Goal: Find specific page/section: Find specific page/section

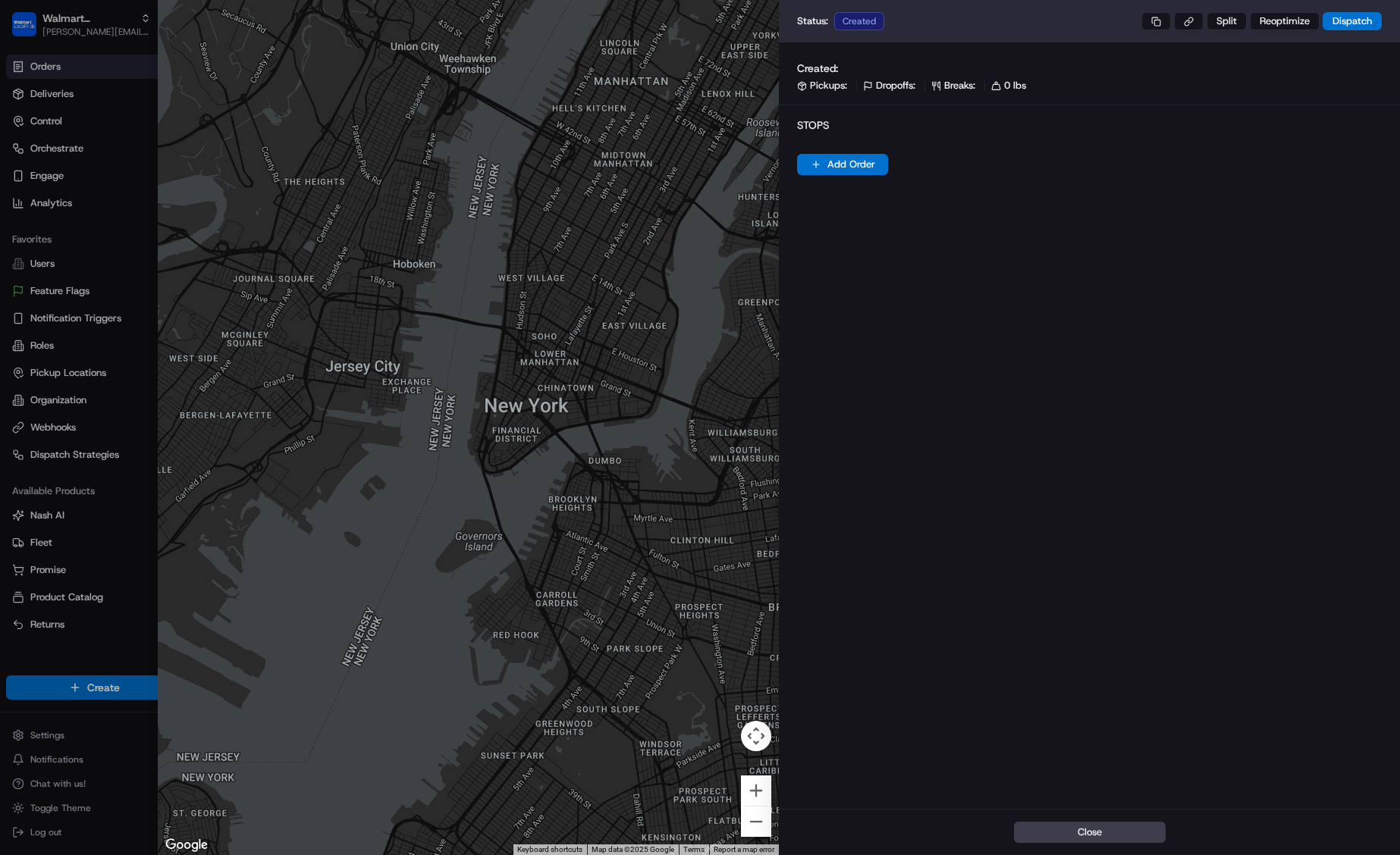
click at [136, 34] on div at bounding box center [700, 427] width 1400 height 855
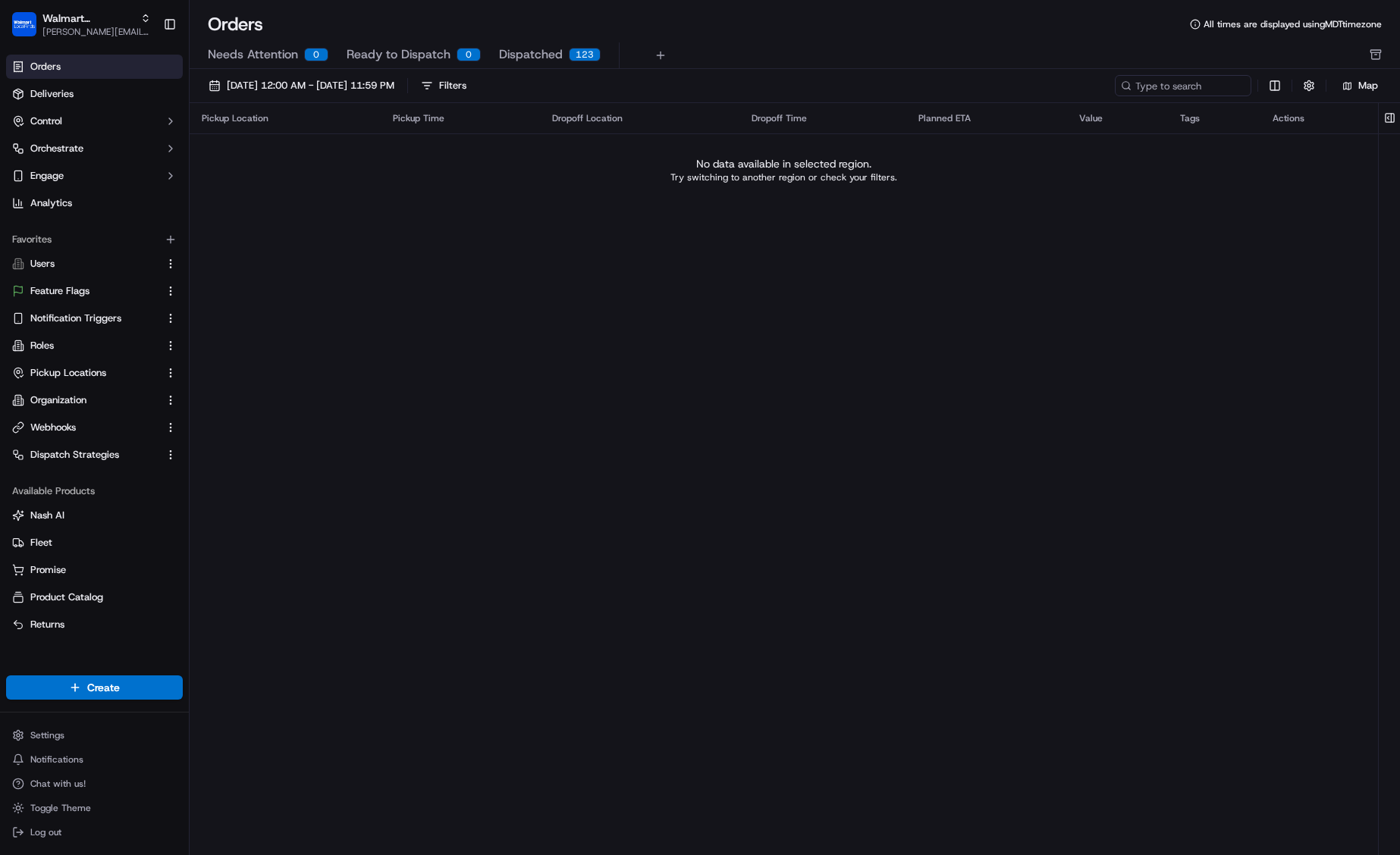
click at [107, 33] on html "Walmart LocalFinds john@usenash.com Toggle Sidebar Orders Deliveries Control Or…" at bounding box center [700, 427] width 1400 height 855
click at [113, 34] on span "[PERSON_NAME][EMAIL_ADDRESS][DOMAIN_NAME]" at bounding box center [96, 32] width 108 height 12
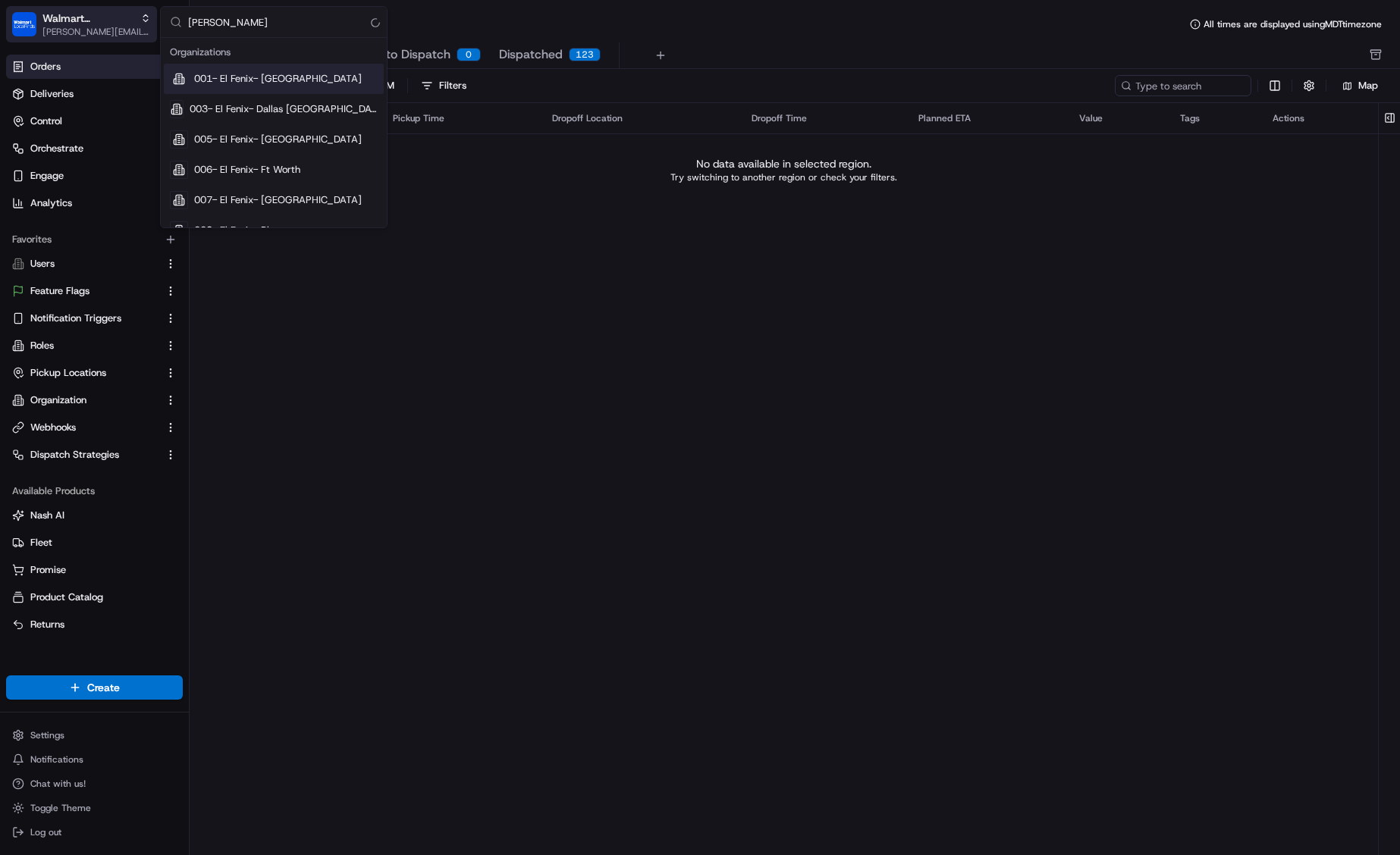
type input "coles"
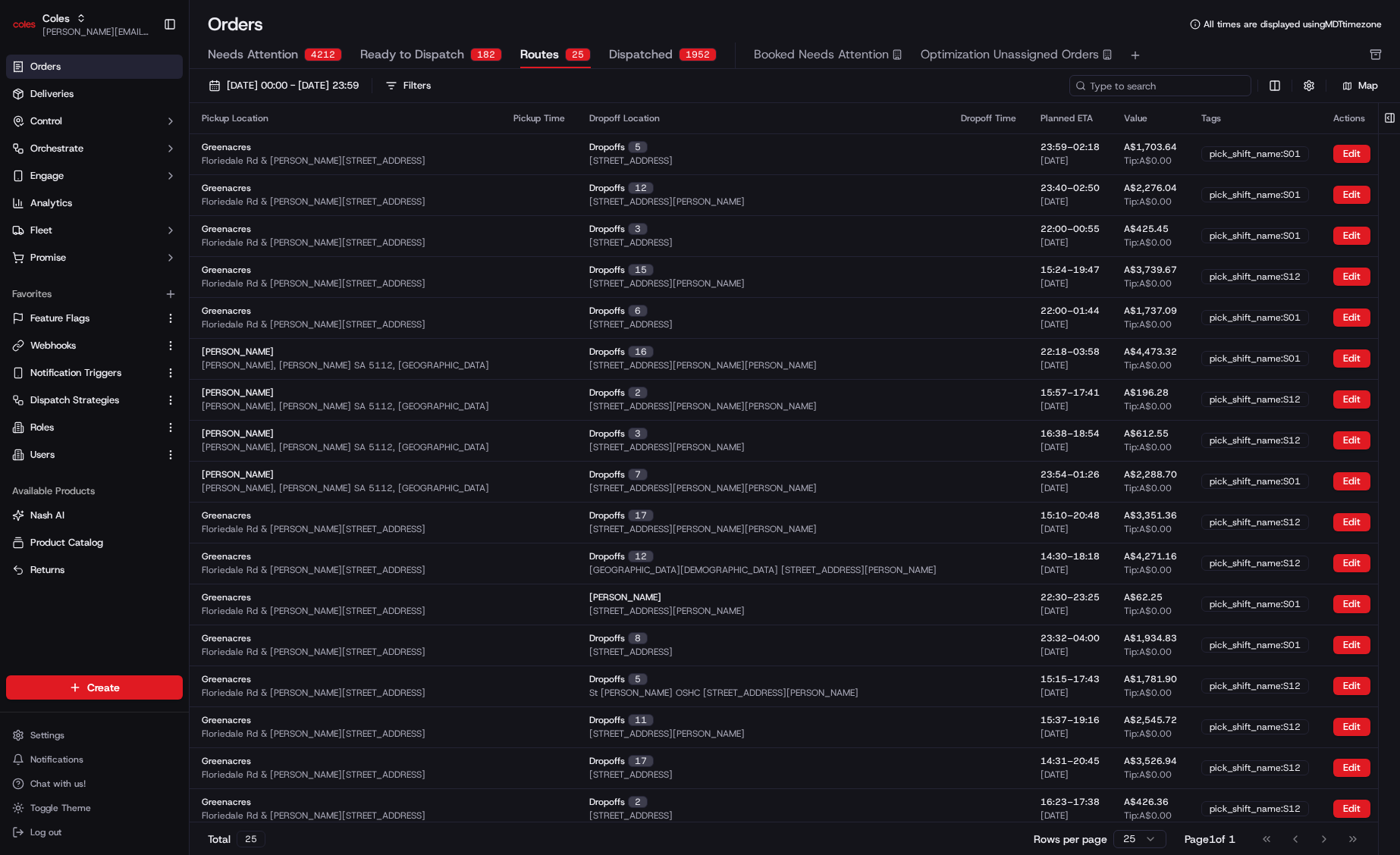
click at [1156, 86] on input at bounding box center [1160, 85] width 182 height 21
paste input "ord_EgJ3HWnTLD8PxoiS9vXB64"
type input "ord_EgJ3HWnTLD8PxoiS9vXB64"
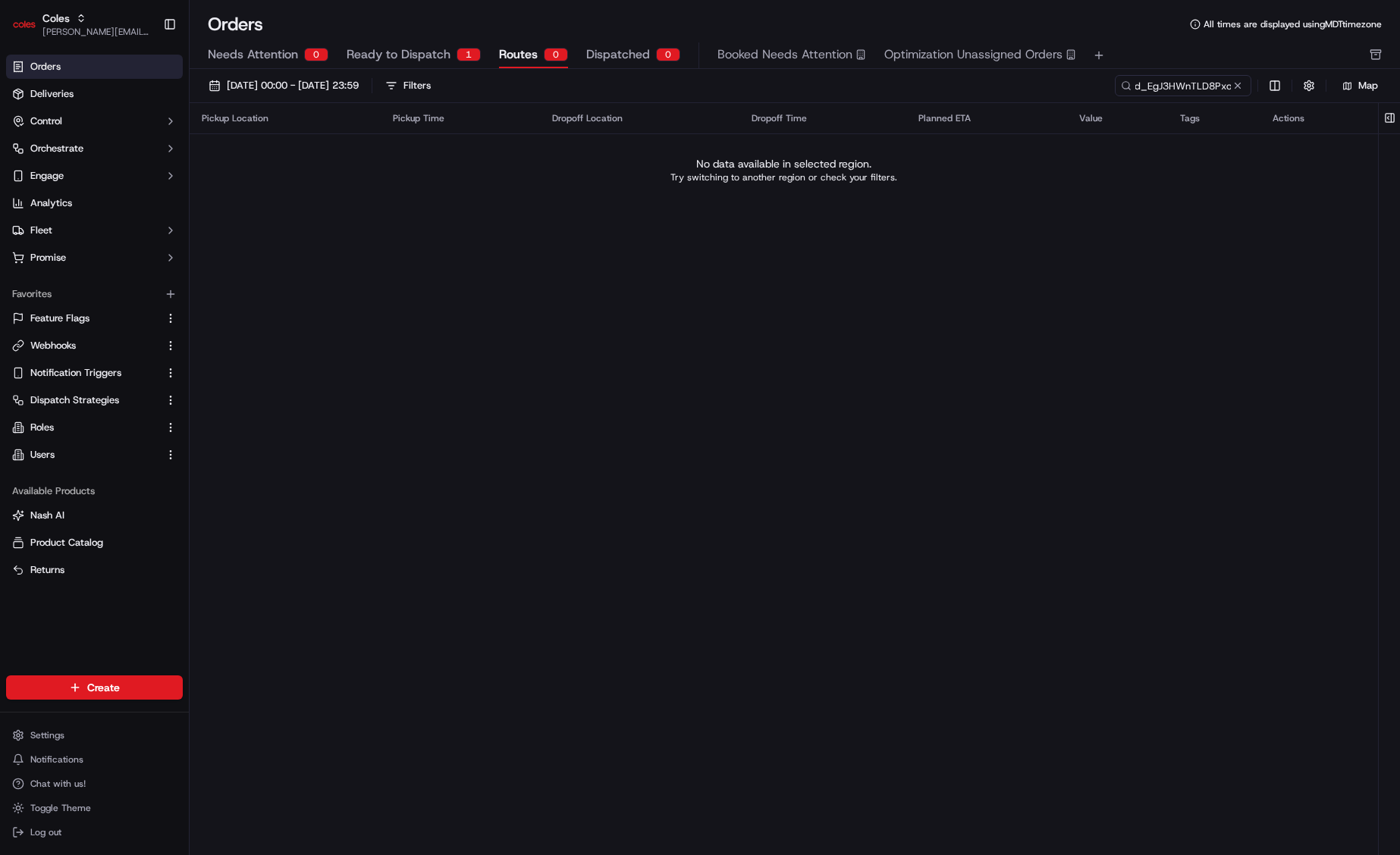
click at [431, 51] on span "Ready to Dispatch" at bounding box center [398, 54] width 104 height 18
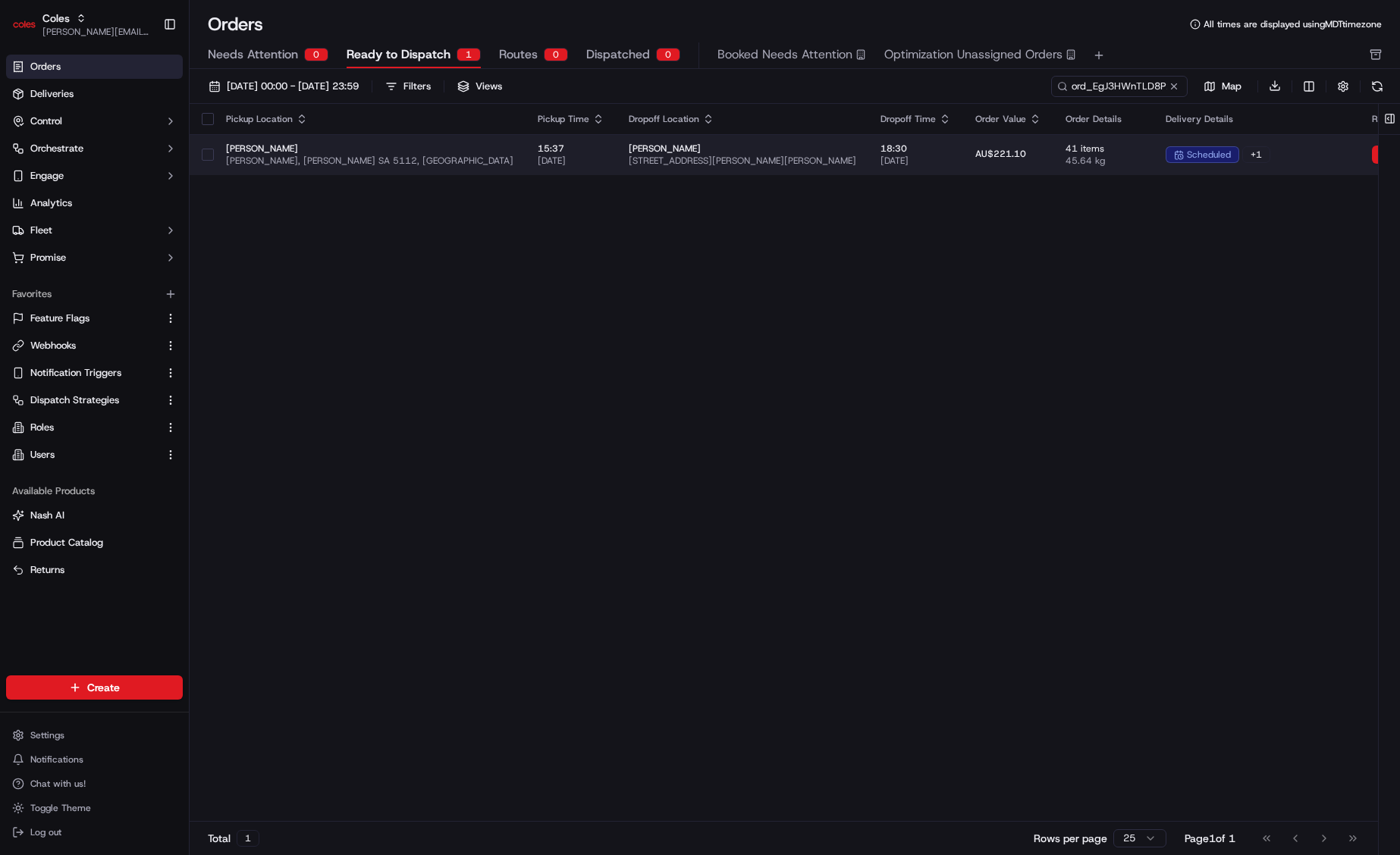
click at [1066, 150] on span "41 items" at bounding box center [1103, 149] width 76 height 12
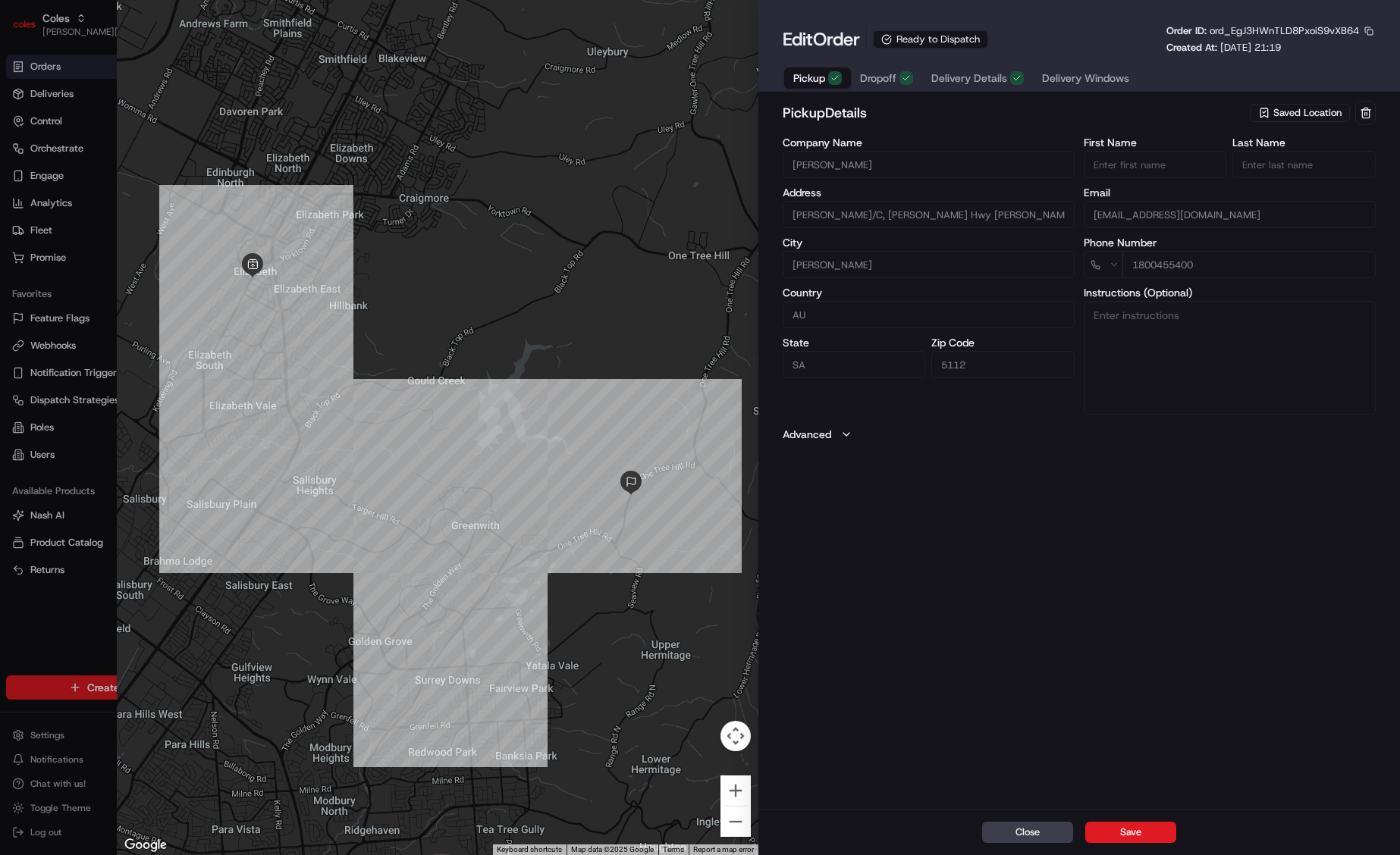
click at [911, 80] on div "button" at bounding box center [906, 78] width 14 height 14
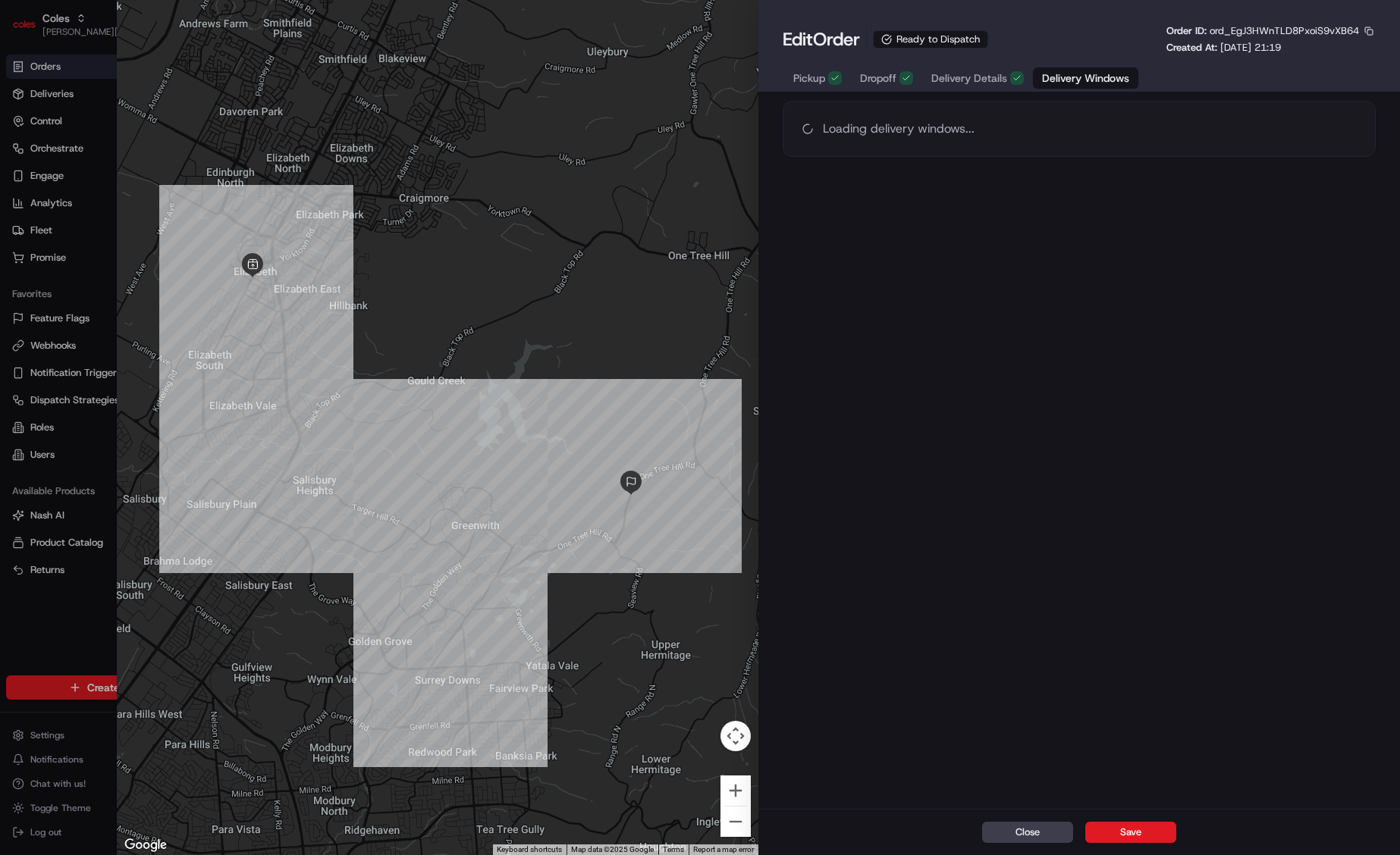
click at [1055, 80] on span "Delivery Windows" at bounding box center [1085, 78] width 87 height 15
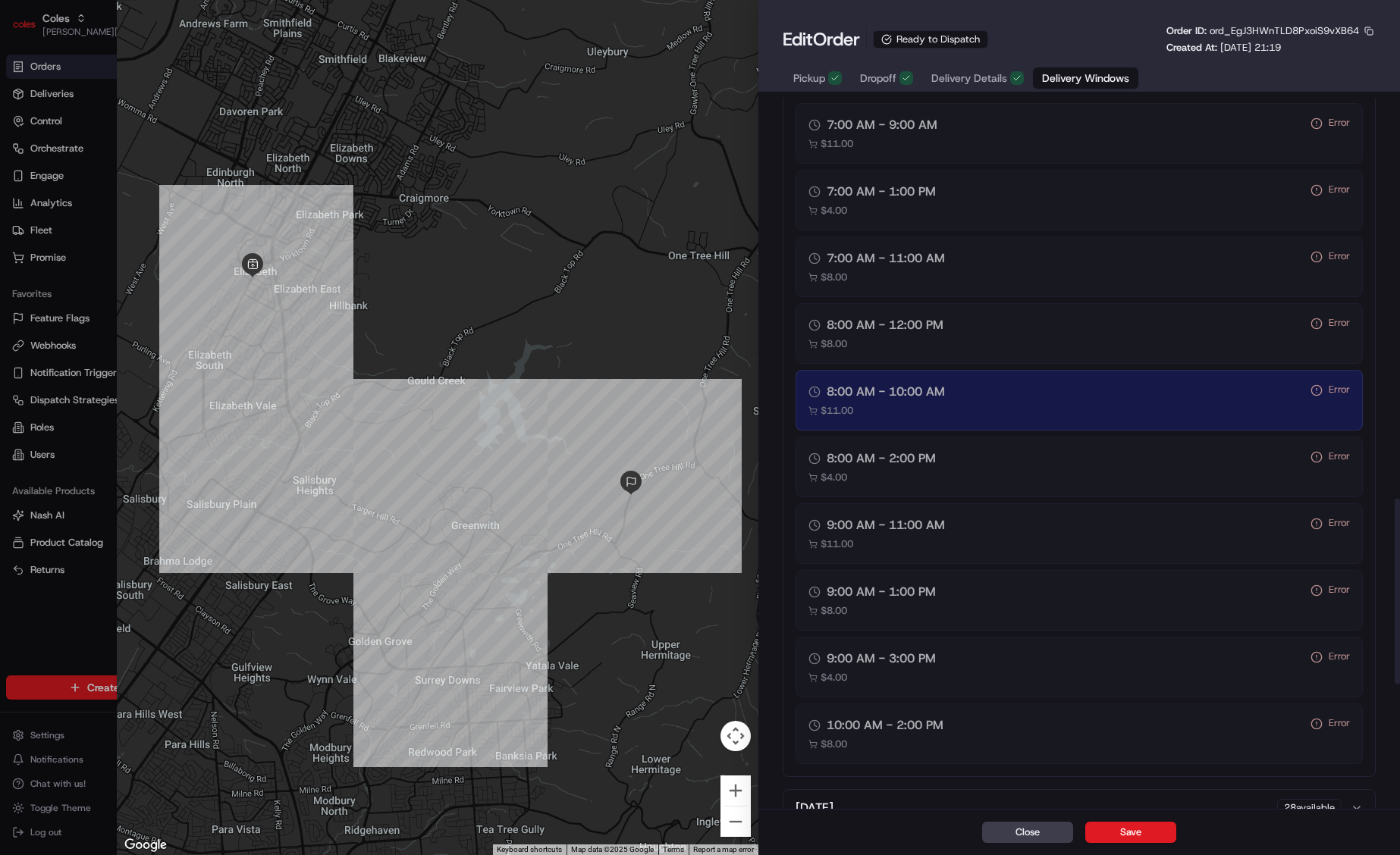
scroll to position [1531, 0]
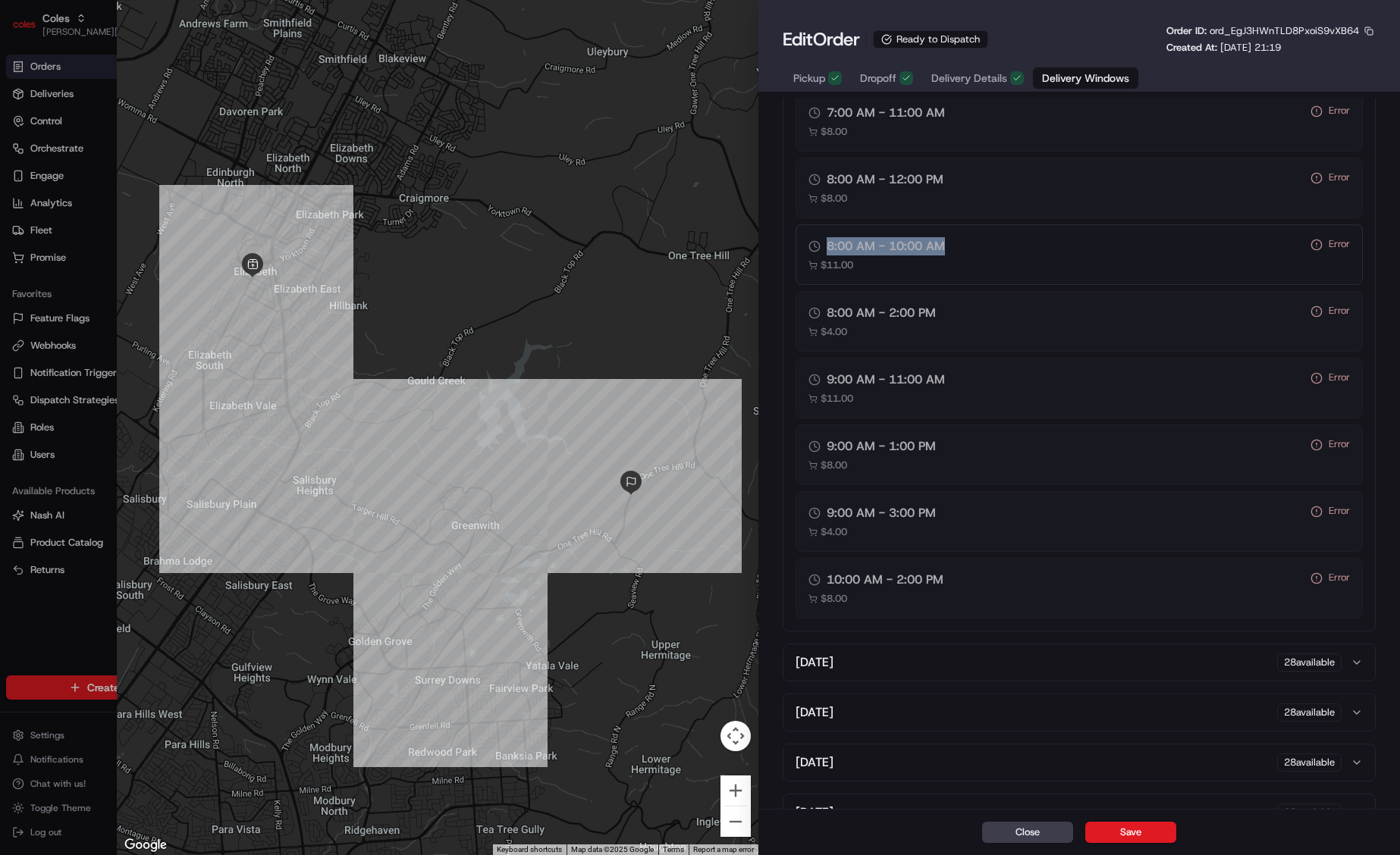
drag, startPoint x: 963, startPoint y: 248, endPoint x: 824, endPoint y: 246, distance: 139.0
click at [824, 246] on div "8:00 AM - 10:00 AM" at bounding box center [1053, 246] width 490 height 18
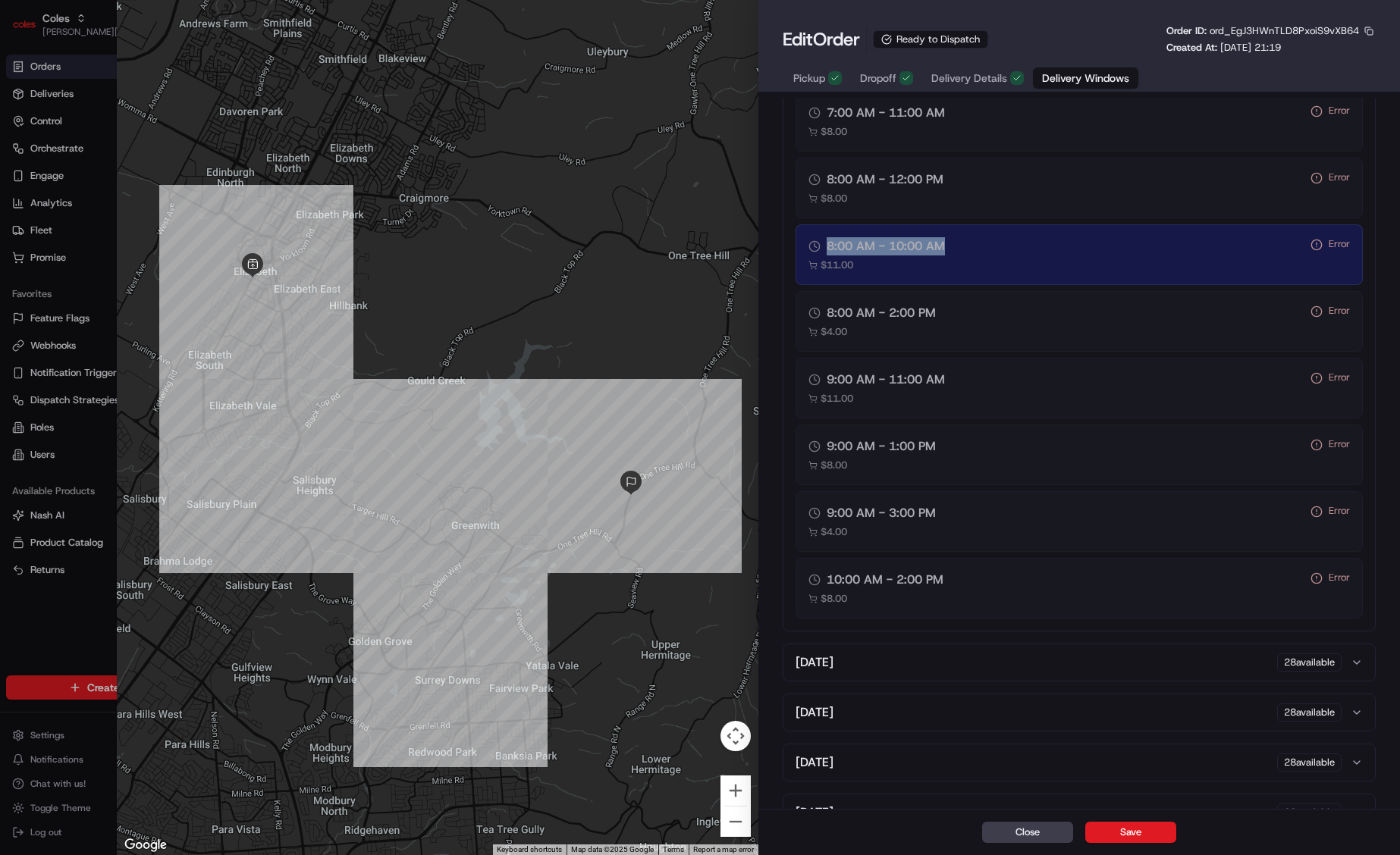
copy span "8:00 AM - 10:00 AM"
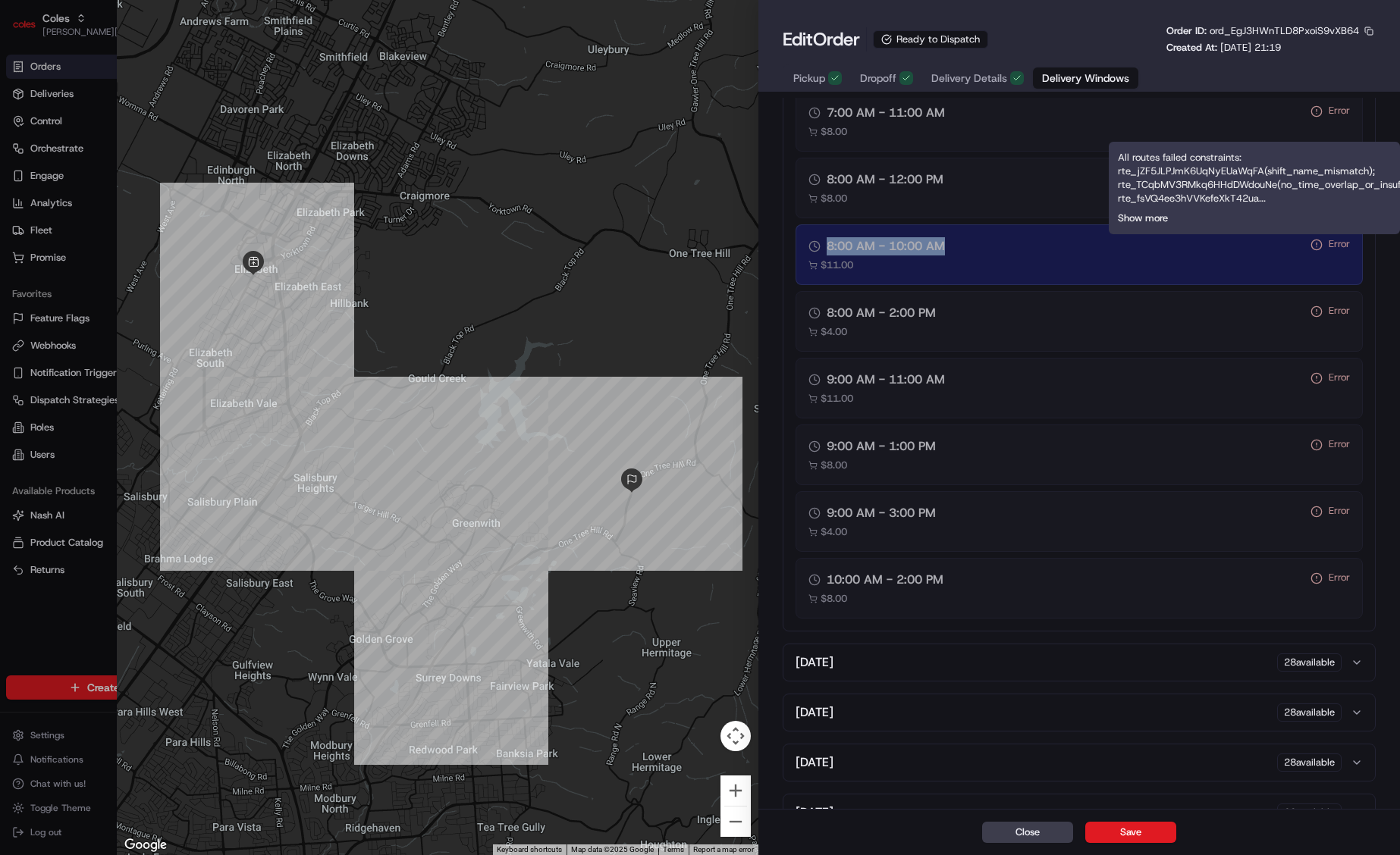
click at [1168, 219] on button "Show more" at bounding box center [1142, 218] width 50 height 14
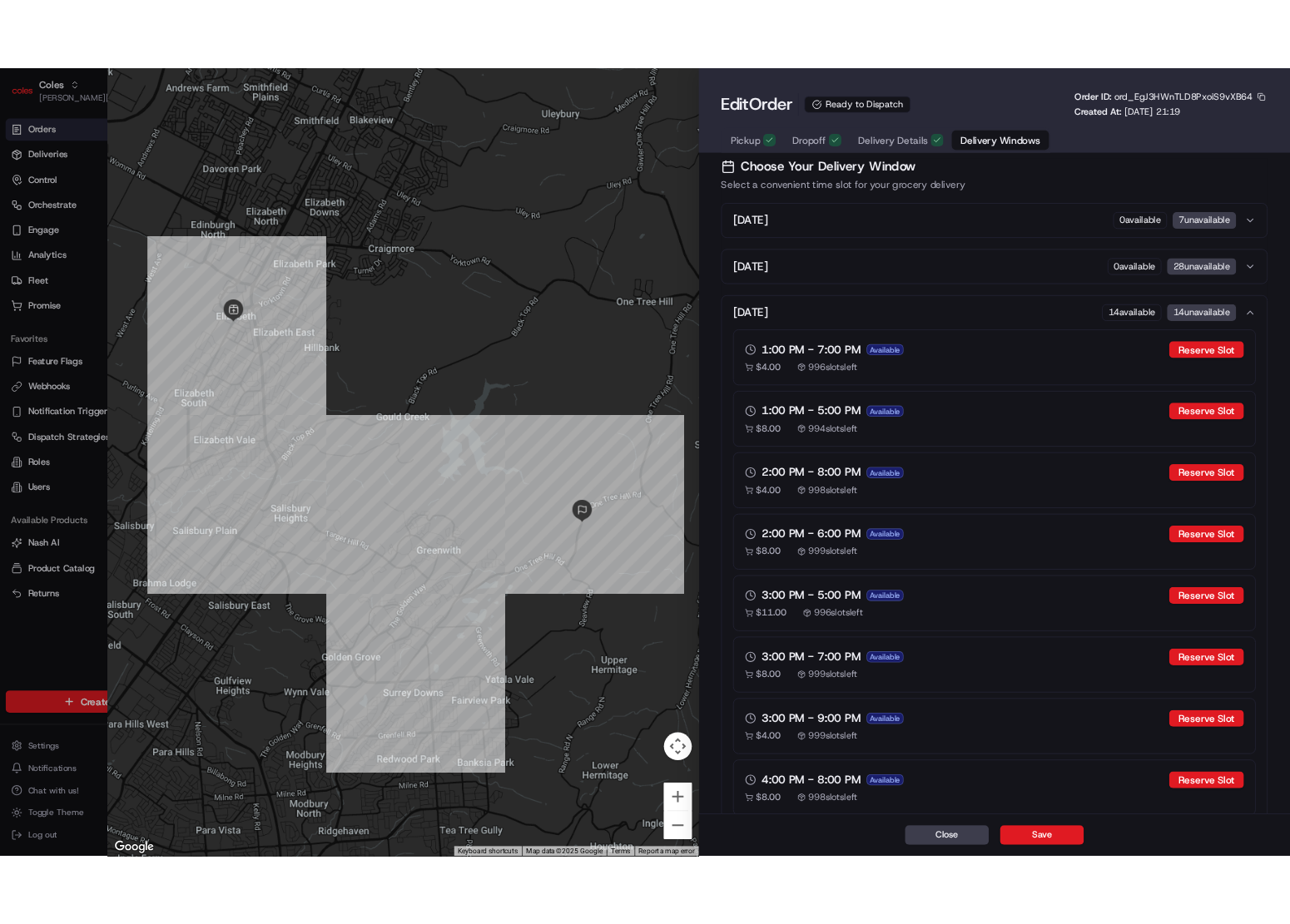
scroll to position [0, 0]
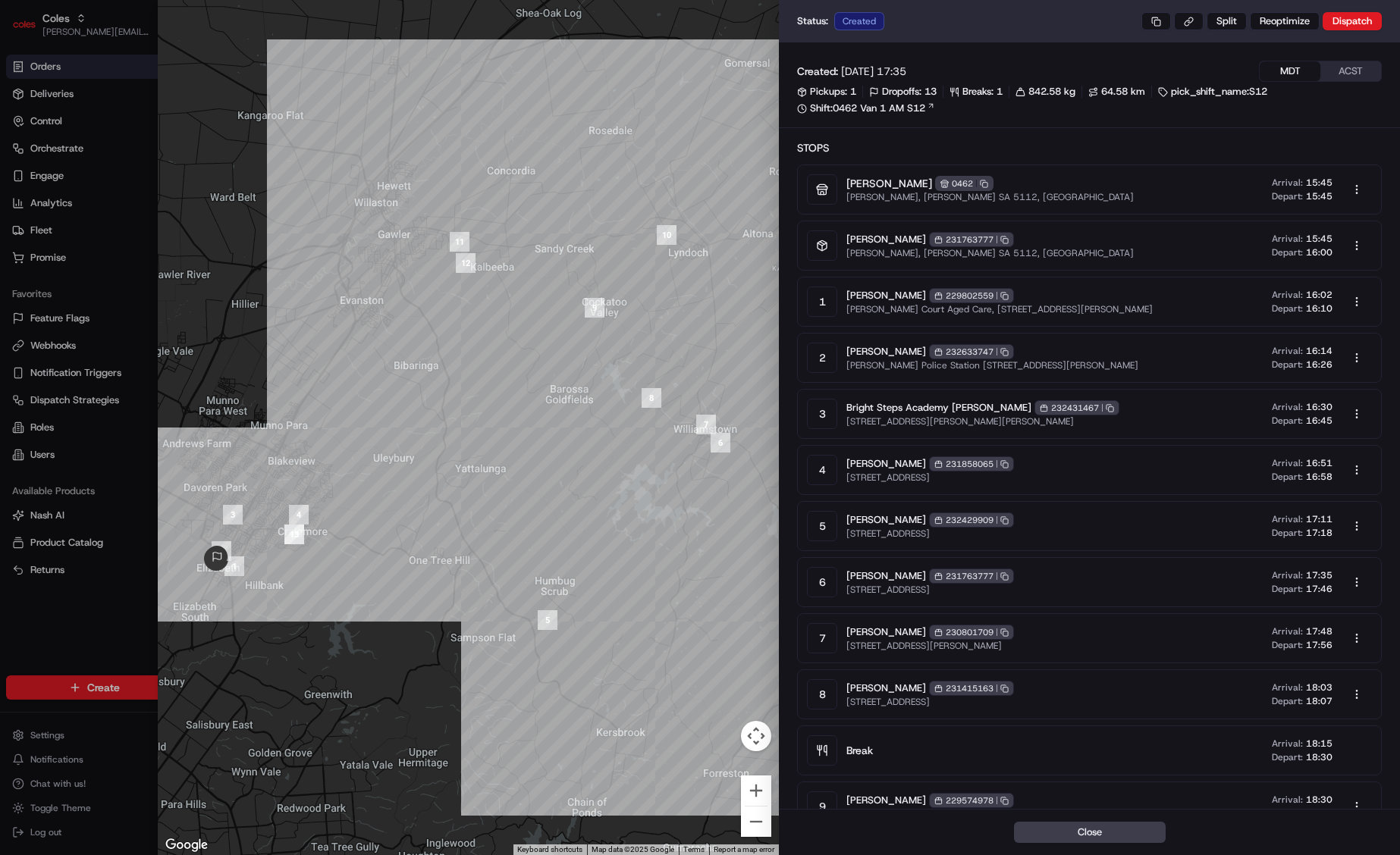
click at [143, 615] on div at bounding box center [700, 427] width 1400 height 855
drag, startPoint x: 1078, startPoint y: 89, endPoint x: 1034, endPoint y: 95, distance: 44.4
click at [1034, 95] on span "842.58 kg" at bounding box center [1051, 92] width 47 height 14
click at [1034, 103] on link "Shift: 0462 Van 1 AM S12" at bounding box center [1089, 108] width 584 height 14
